Goal: Information Seeking & Learning: Learn about a topic

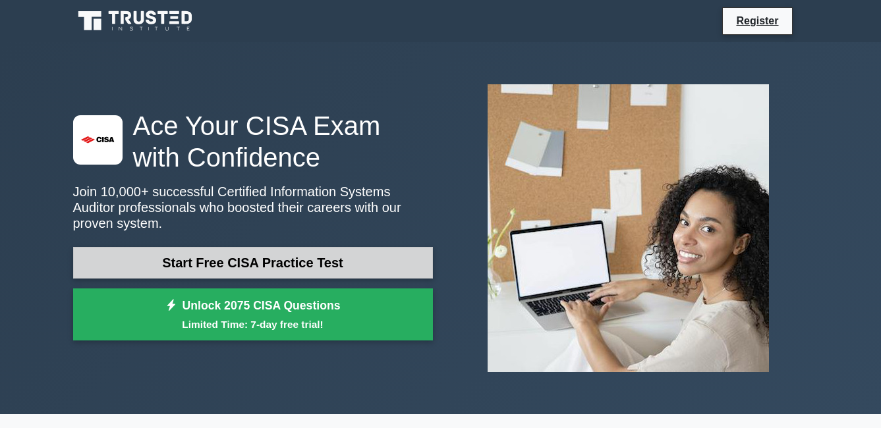
click at [265, 258] on link "Start Free CISA Practice Test" at bounding box center [253, 263] width 360 height 32
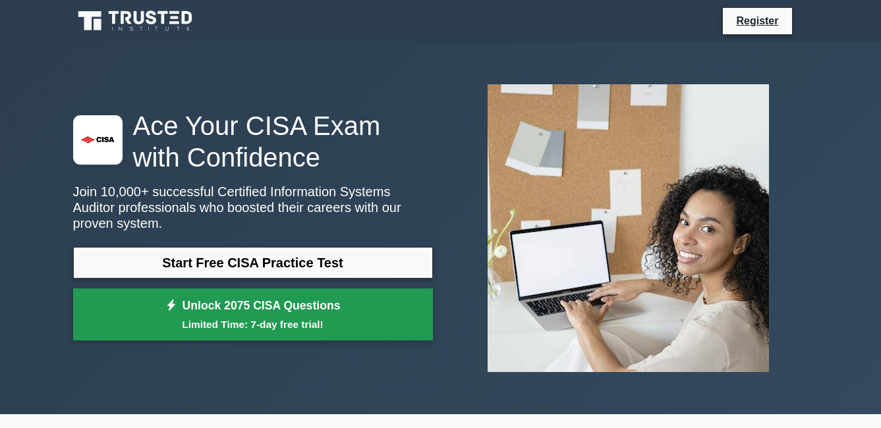
click at [229, 317] on small "Limited Time: 7-day free trial!" at bounding box center [253, 324] width 327 height 15
click at [233, 295] on link "Unlock 2075 CISA Questions Limited Time: 7-day free trial!" at bounding box center [253, 315] width 360 height 53
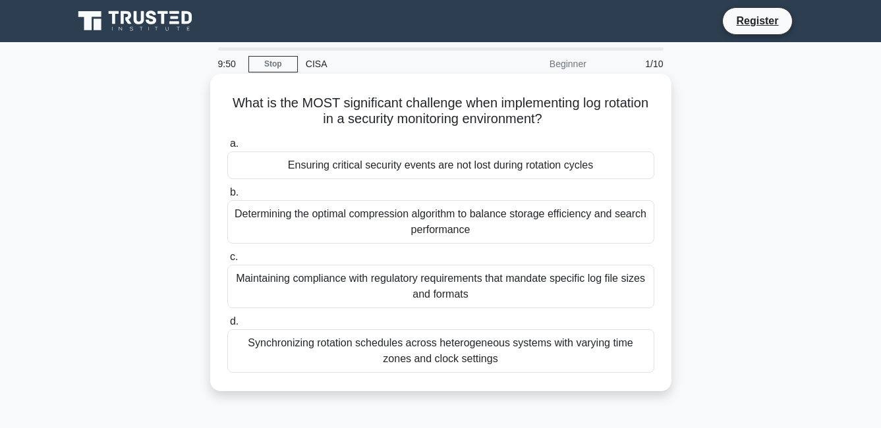
click at [452, 229] on div "Determining the optimal compression algorithm to balance storage efficiency and…" at bounding box center [440, 221] width 427 height 43
click at [227, 197] on input "b. Determining the optimal compression algorithm to balance storage efficiency …" at bounding box center [227, 192] width 0 height 9
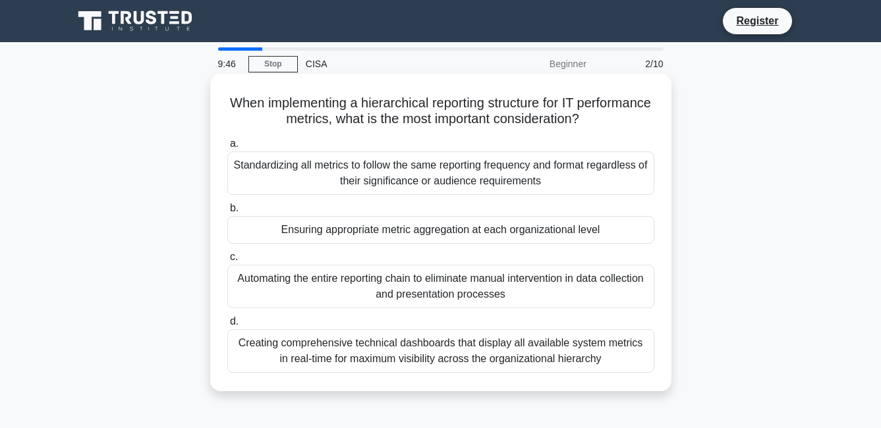
click at [435, 288] on div "Automating the entire reporting chain to eliminate manual intervention in data …" at bounding box center [440, 286] width 427 height 43
drag, startPoint x: 435, startPoint y: 288, endPoint x: 560, endPoint y: 287, distance: 124.5
click at [560, 287] on div "Automating the entire reporting chain to eliminate manual intervention in data …" at bounding box center [440, 286] width 427 height 43
click at [227, 262] on input "c. Automating the entire reporting chain to eliminate manual intervention in da…" at bounding box center [227, 257] width 0 height 9
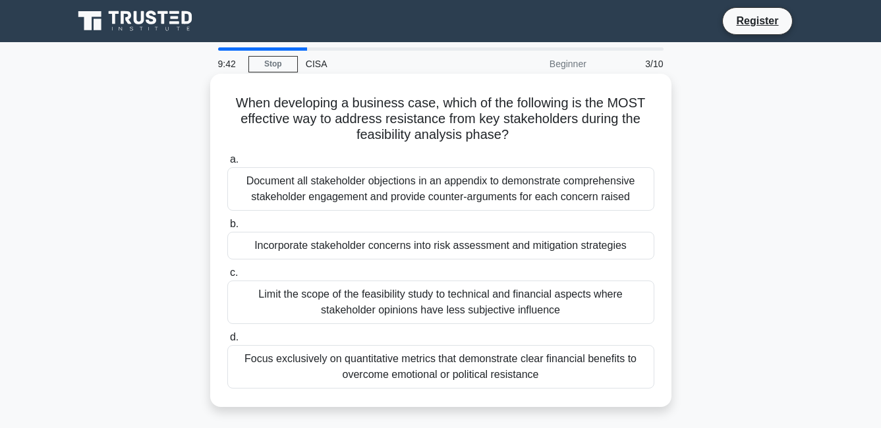
click at [237, 188] on div "Document all stakeholder objections in an appendix to demonstrate comprehensive…" at bounding box center [440, 188] width 427 height 43
click at [227, 164] on input "a. Document all stakeholder objections in an appendix to demonstrate comprehens…" at bounding box center [227, 159] width 0 height 9
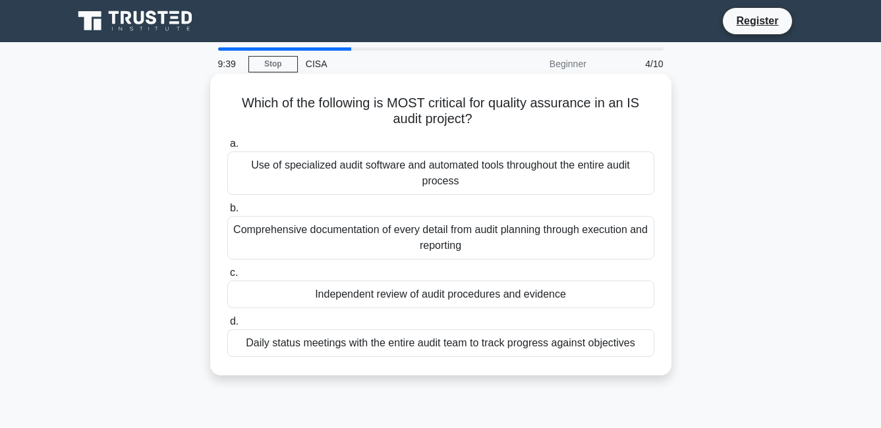
click at [646, 347] on div "Daily status meetings with the entire audit team to track progress against obje…" at bounding box center [440, 343] width 427 height 28
click at [227, 326] on input "d. Daily status meetings with the entire audit team to track progress against o…" at bounding box center [227, 322] width 0 height 9
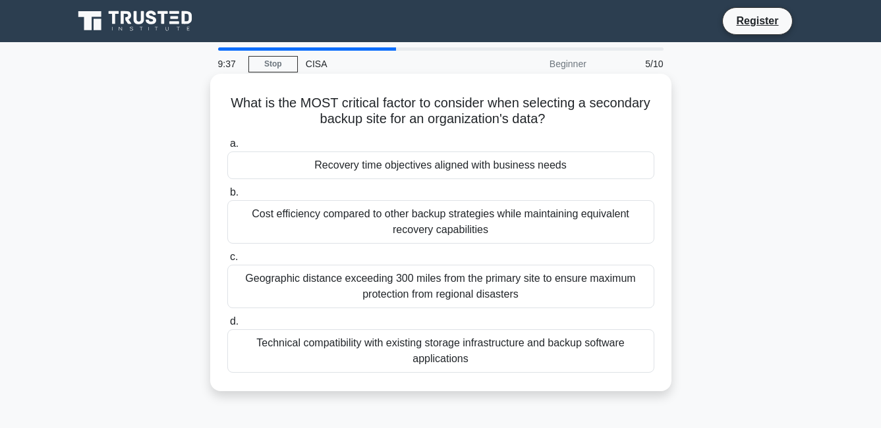
click at [586, 234] on div "Cost efficiency compared to other backup strategies while maintaining equivalen…" at bounding box center [440, 221] width 427 height 43
click at [227, 197] on input "b. Cost efficiency compared to other backup strategies while maintaining equiva…" at bounding box center [227, 192] width 0 height 9
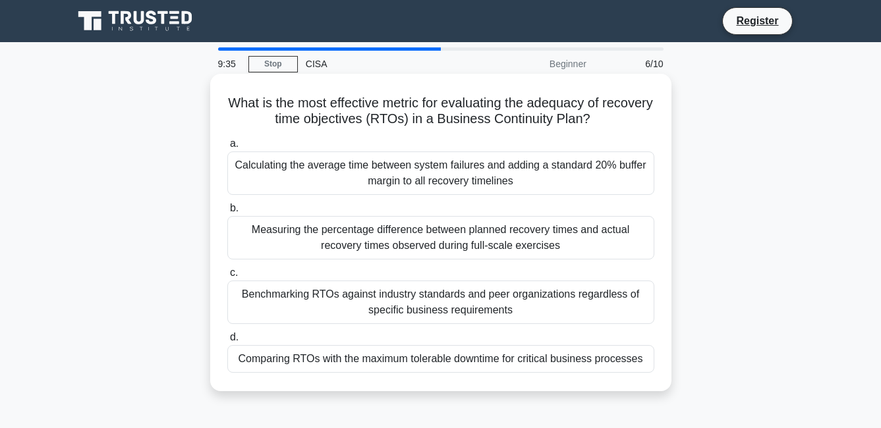
click at [580, 244] on div "Measuring the percentage difference between planned recovery times and actual r…" at bounding box center [440, 237] width 427 height 43
click at [227, 213] on input "b. Measuring the percentage difference between planned recovery times and actua…" at bounding box center [227, 208] width 0 height 9
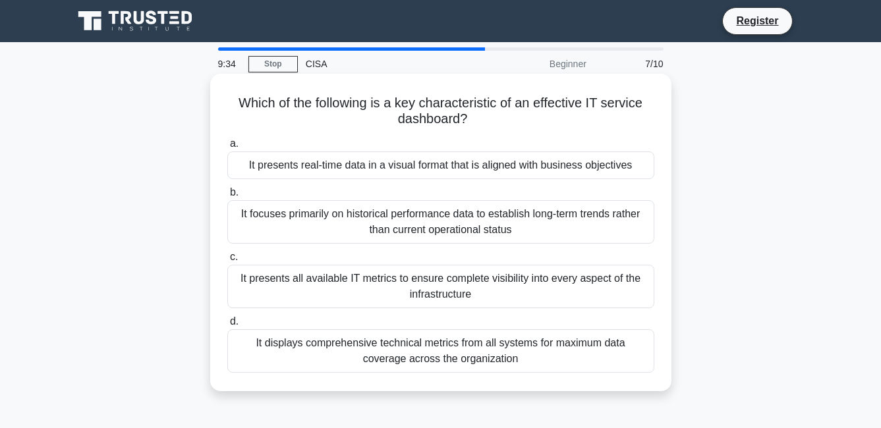
click at [565, 288] on div "It presents all available IT metrics to ensure complete visibility into every a…" at bounding box center [440, 286] width 427 height 43
click at [227, 262] on input "c. It presents all available IT metrics to ensure complete visibility into ever…" at bounding box center [227, 257] width 0 height 9
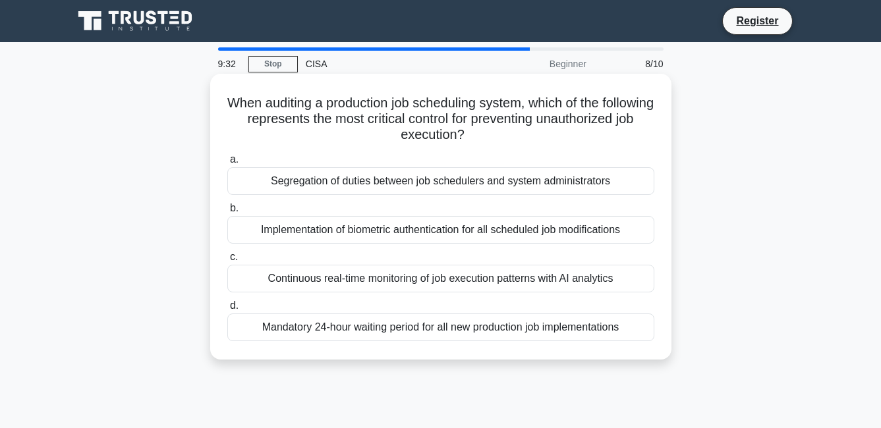
click at [613, 173] on div "Segregation of duties between job schedulers and system administrators" at bounding box center [440, 181] width 427 height 28
click at [227, 164] on input "a. Segregation of duties between job schedulers and system administrators" at bounding box center [227, 159] width 0 height 9
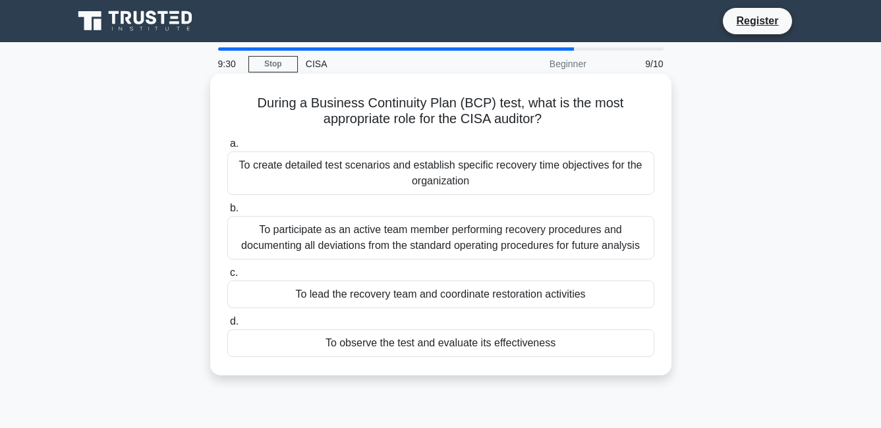
click at [449, 339] on div "To observe the test and evaluate its effectiveness" at bounding box center [440, 343] width 427 height 28
click at [227, 326] on input "d. To observe the test and evaluate its effectiveness" at bounding box center [227, 322] width 0 height 9
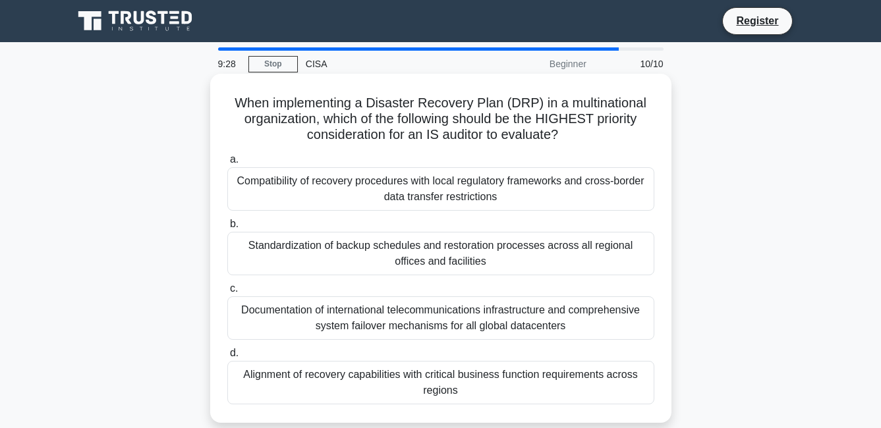
click at [491, 312] on div "Documentation of international telecommunications infrastructure and comprehens…" at bounding box center [440, 317] width 427 height 43
click at [227, 293] on input "c. Documentation of international telecommunications infrastructure and compreh…" at bounding box center [227, 289] width 0 height 9
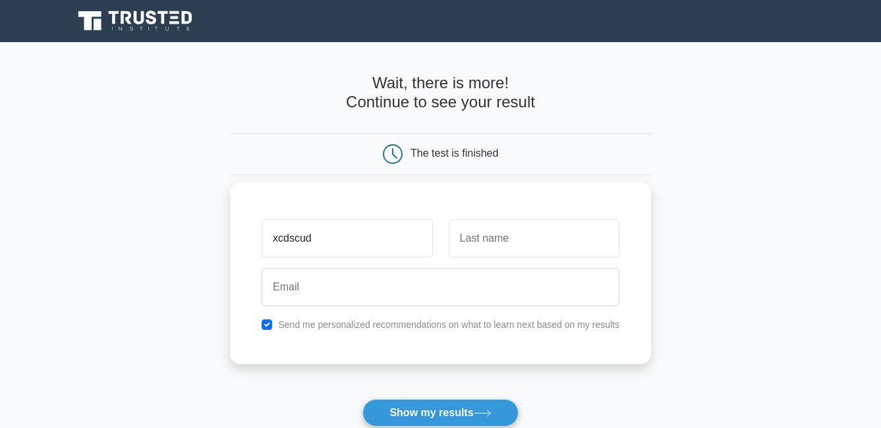
type input "xcdscud"
click at [503, 232] on input "text" at bounding box center [534, 238] width 171 height 38
type input "thtjtr"
click at [317, 266] on div at bounding box center [441, 287] width 374 height 49
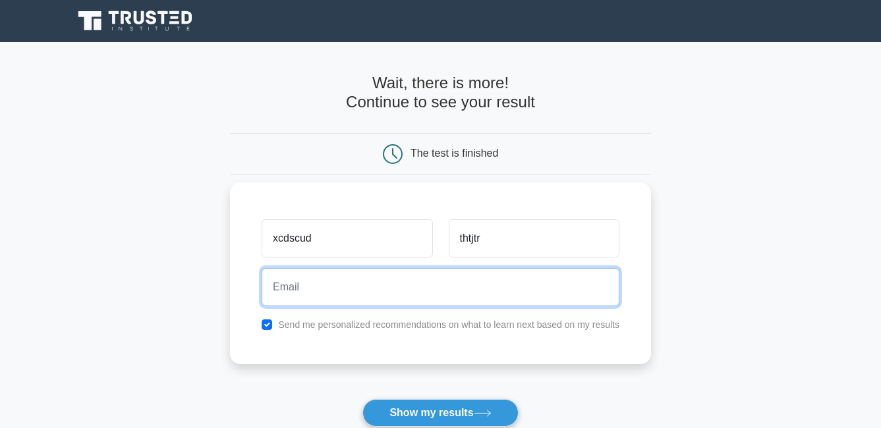
click at [315, 292] on input "email" at bounding box center [441, 287] width 358 height 38
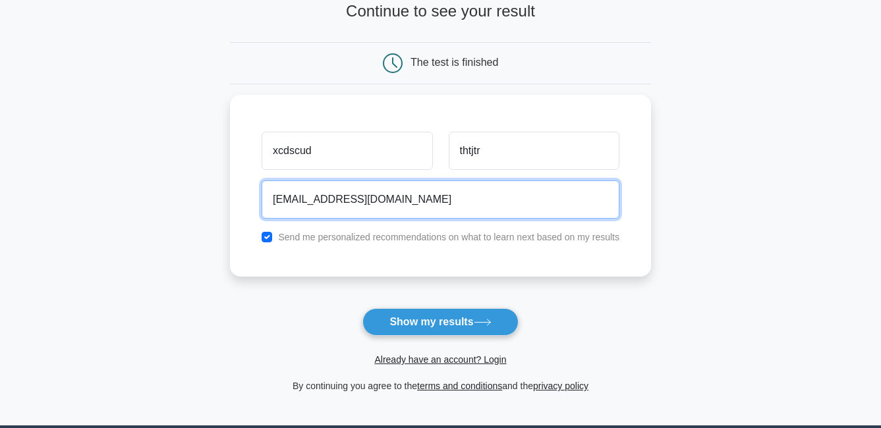
scroll to position [235, 0]
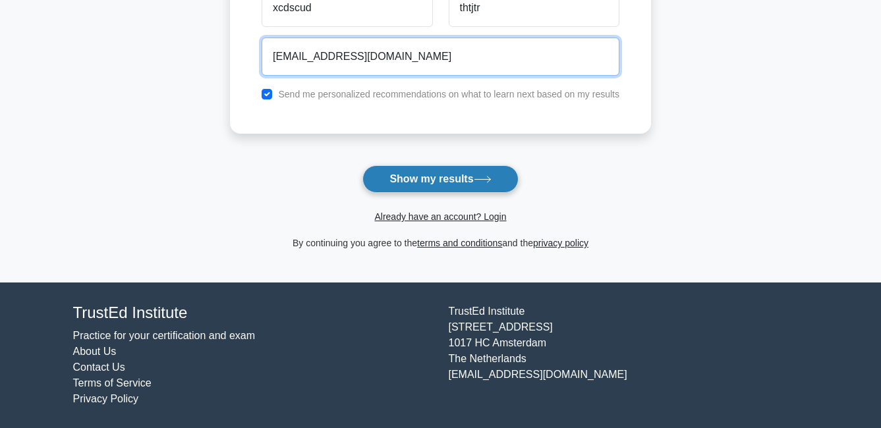
type input "[EMAIL_ADDRESS][DOMAIN_NAME]"
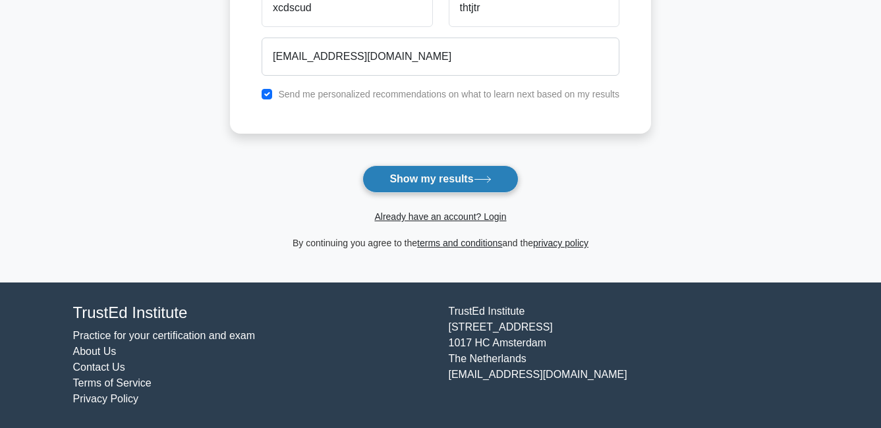
click at [452, 177] on button "Show my results" at bounding box center [439, 179] width 155 height 28
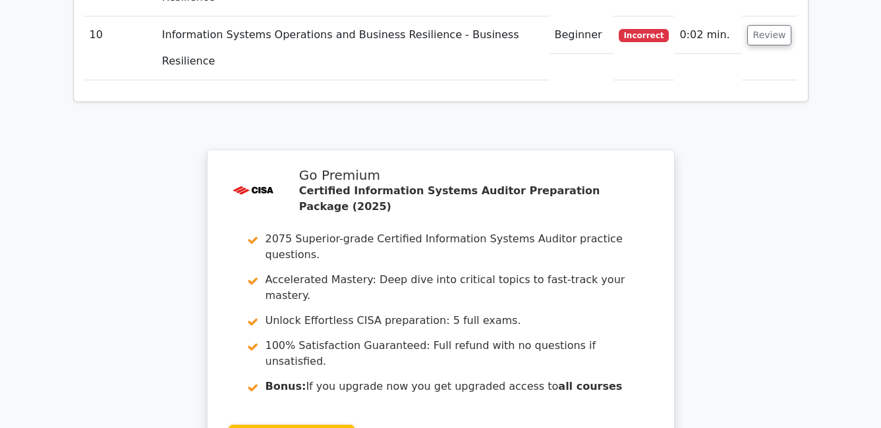
scroll to position [2393, 0]
